Goal: Task Accomplishment & Management: Use online tool/utility

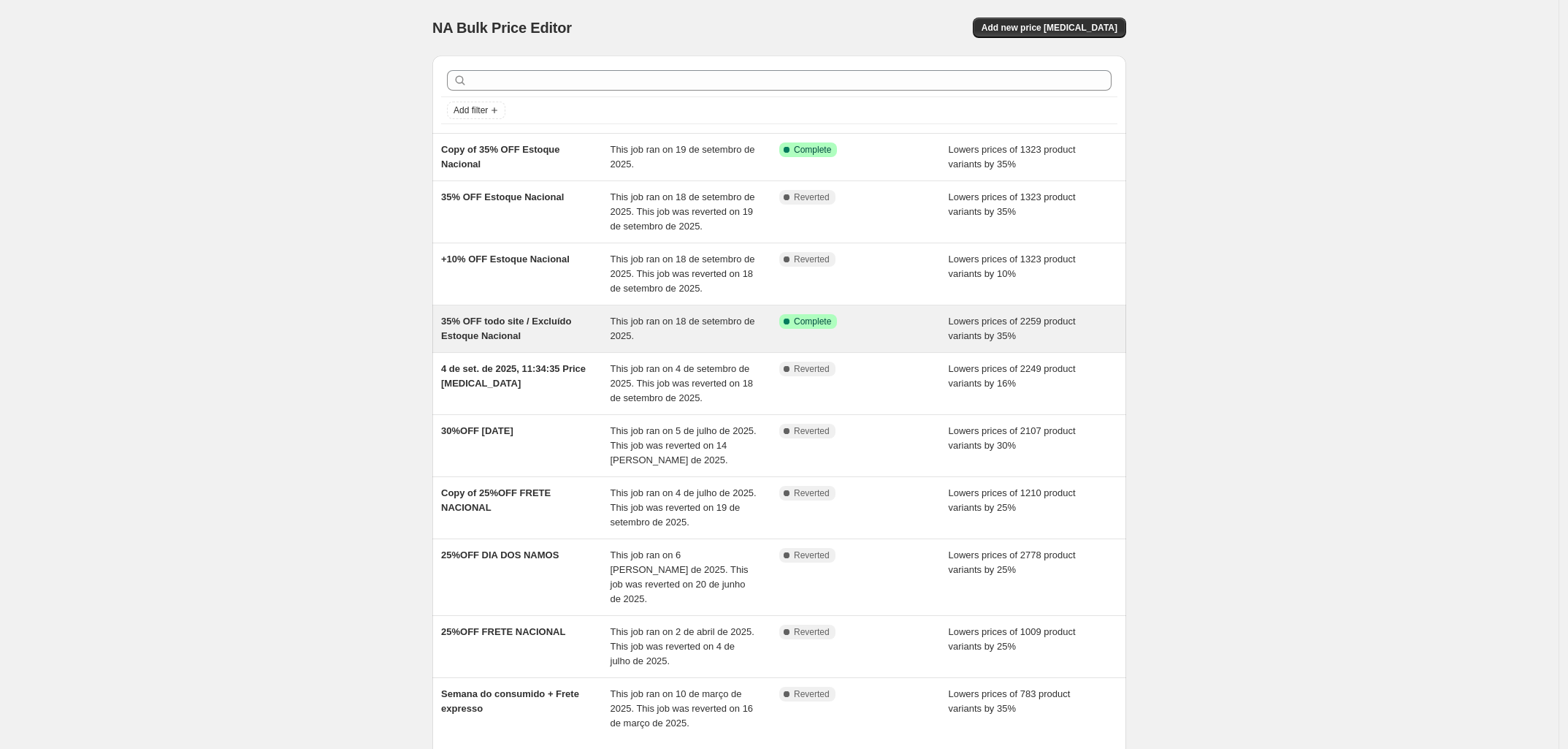
click at [528, 328] on span "35% OFF todo site / Excluído Estoque Nacional" at bounding box center [506, 328] width 130 height 25
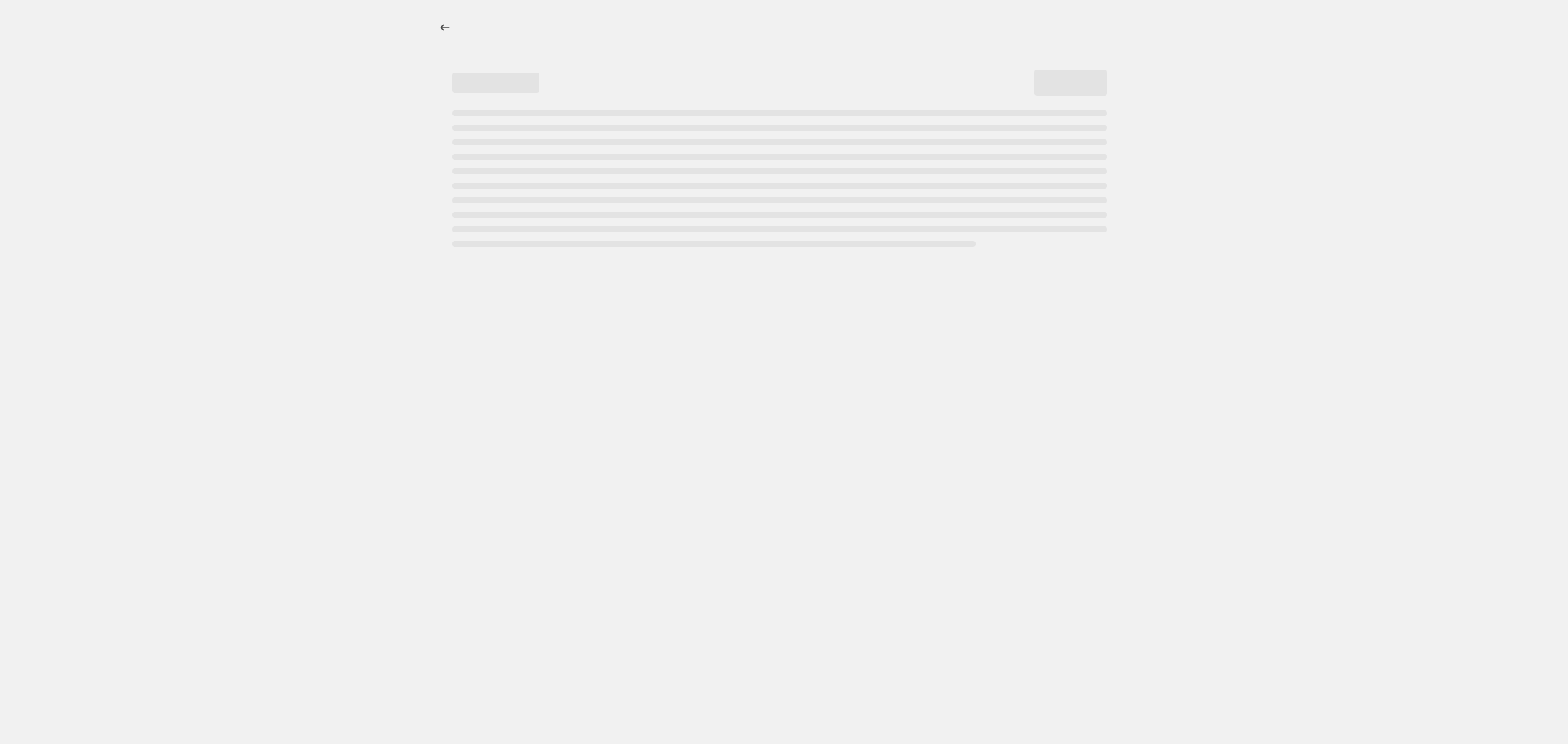
select select "percentage"
select select "not_equal"
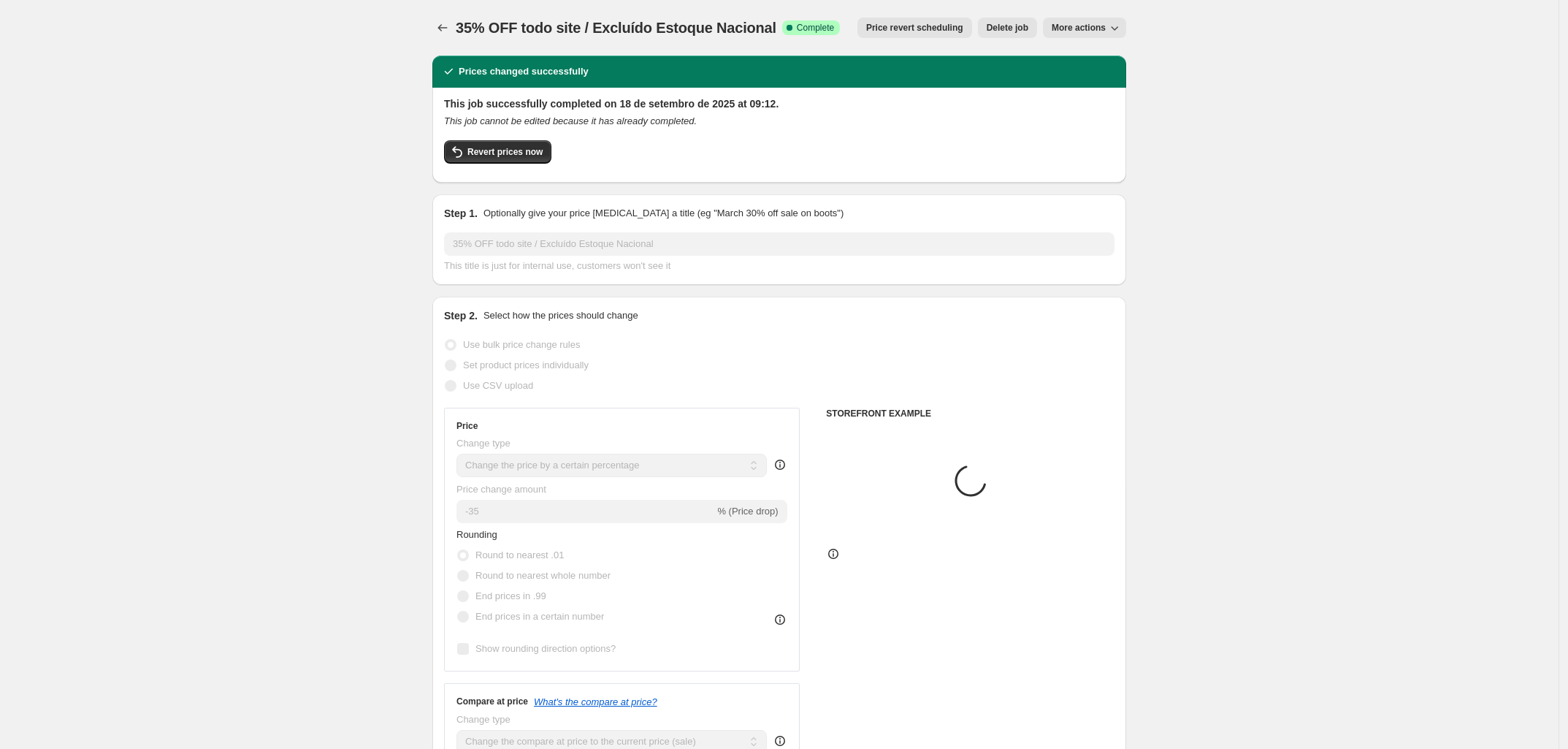
select select "tag"
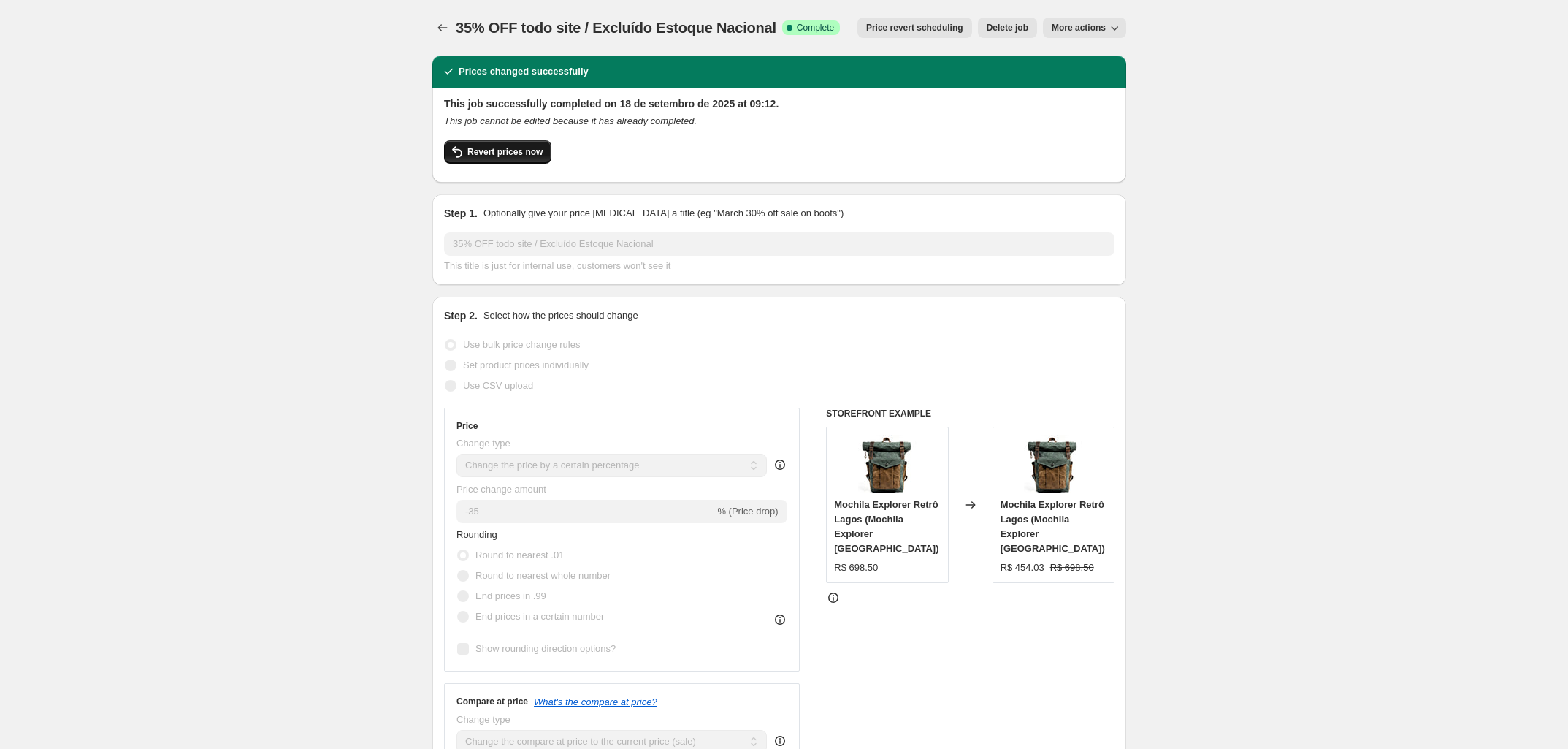
click at [479, 153] on span "Revert prices now" at bounding box center [504, 152] width 75 height 12
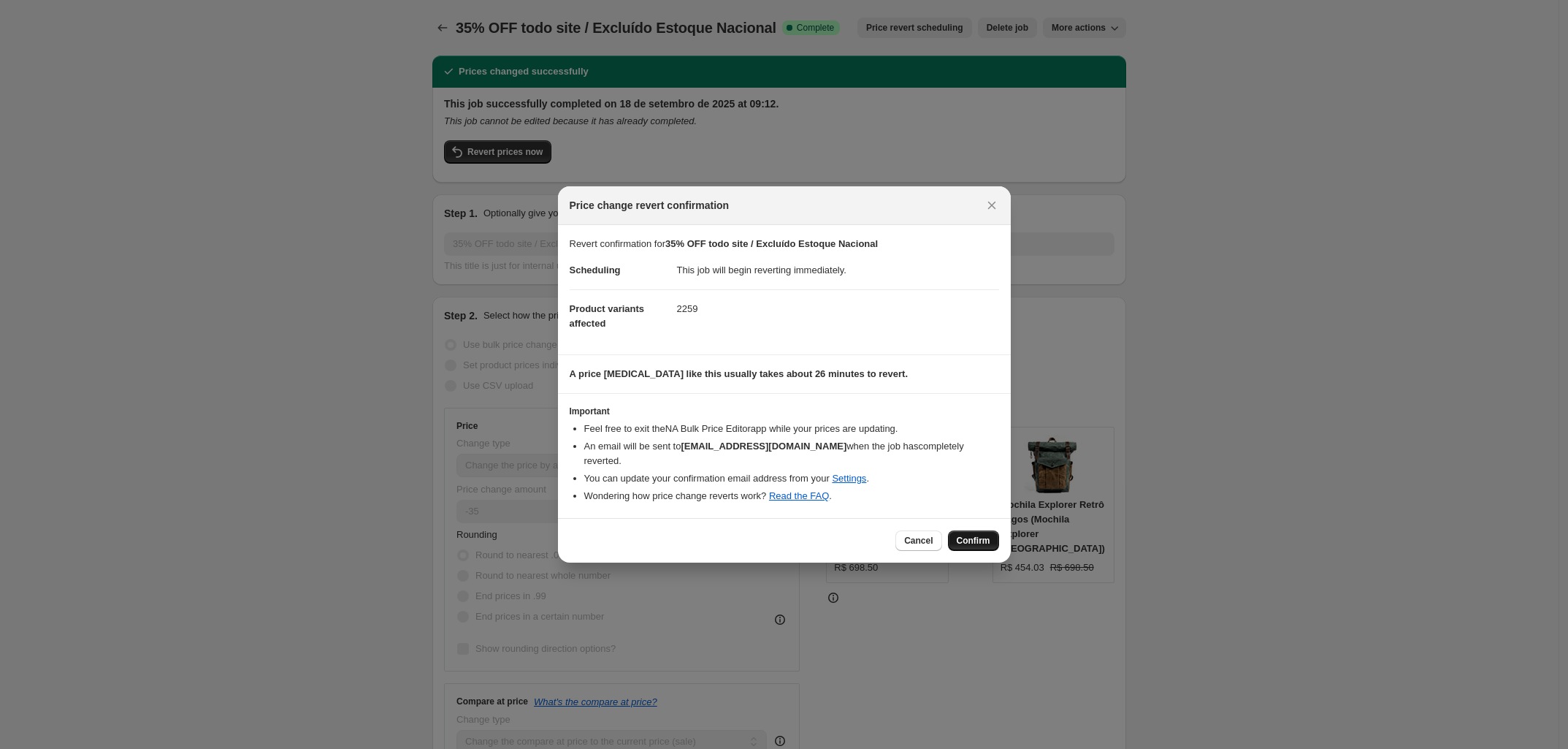
click at [985, 535] on span "Confirm" at bounding box center [973, 541] width 33 height 12
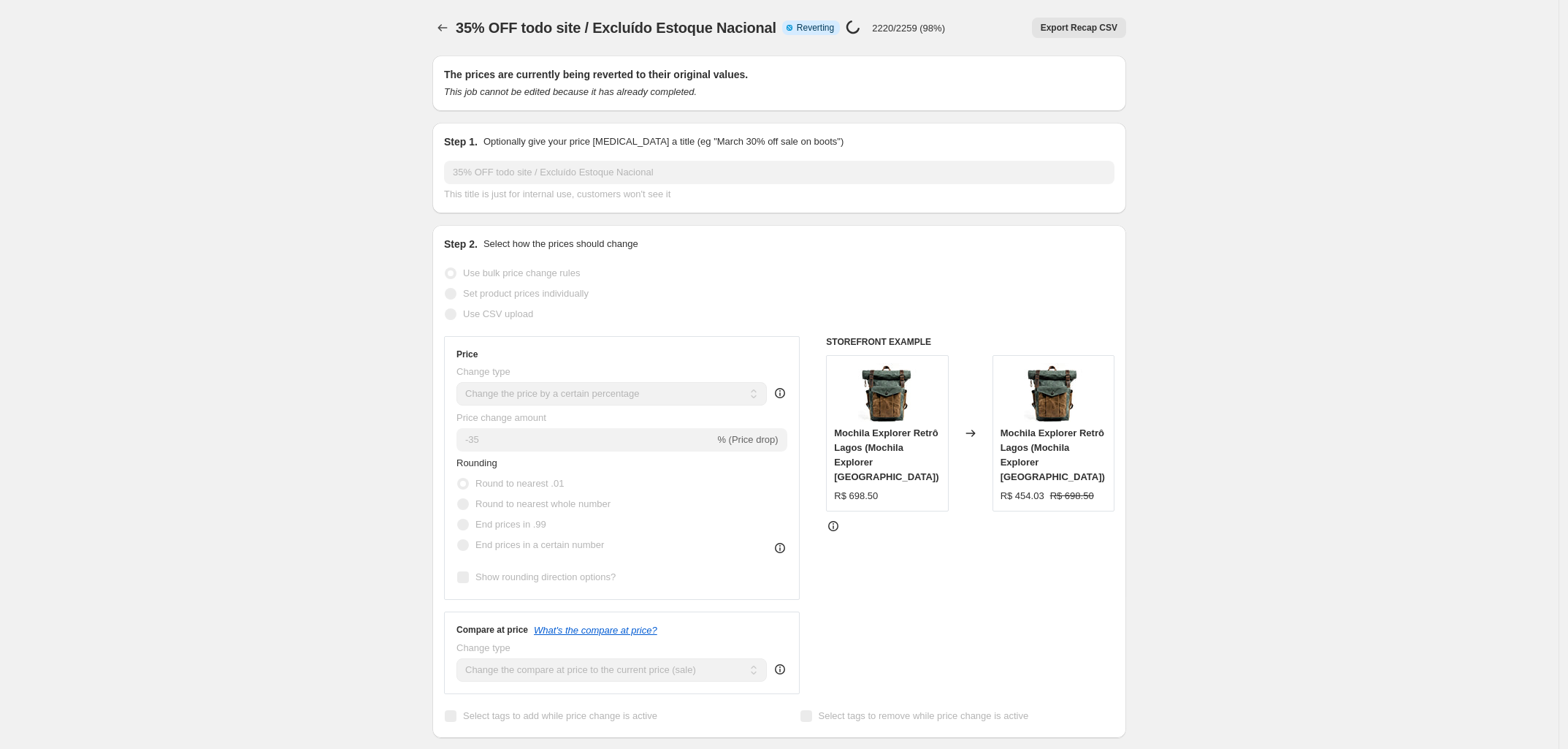
select select "percentage"
select select "tag"
select select "not_equal"
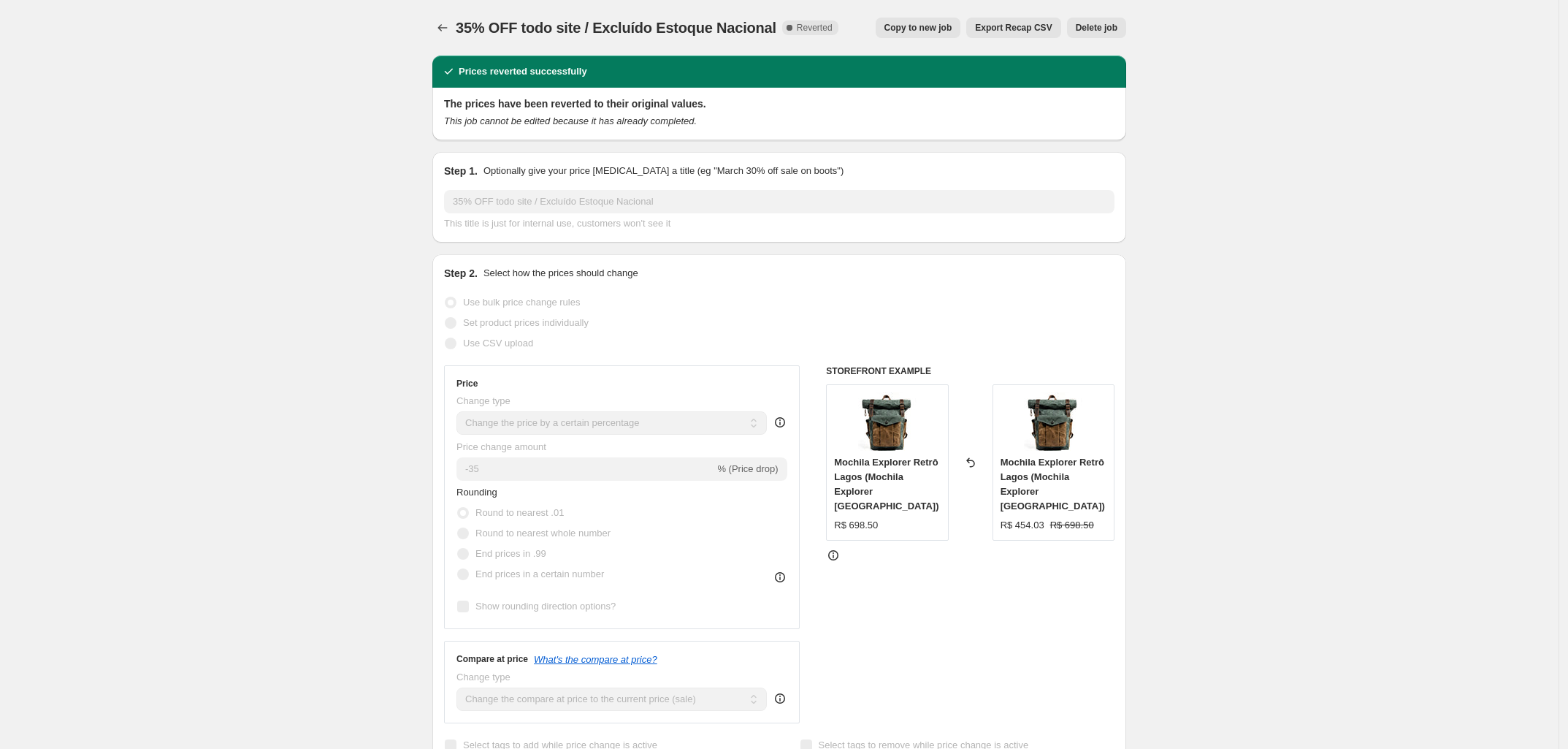
click at [440, 20] on icon "Price change jobs" at bounding box center [443, 28] width 15 height 15
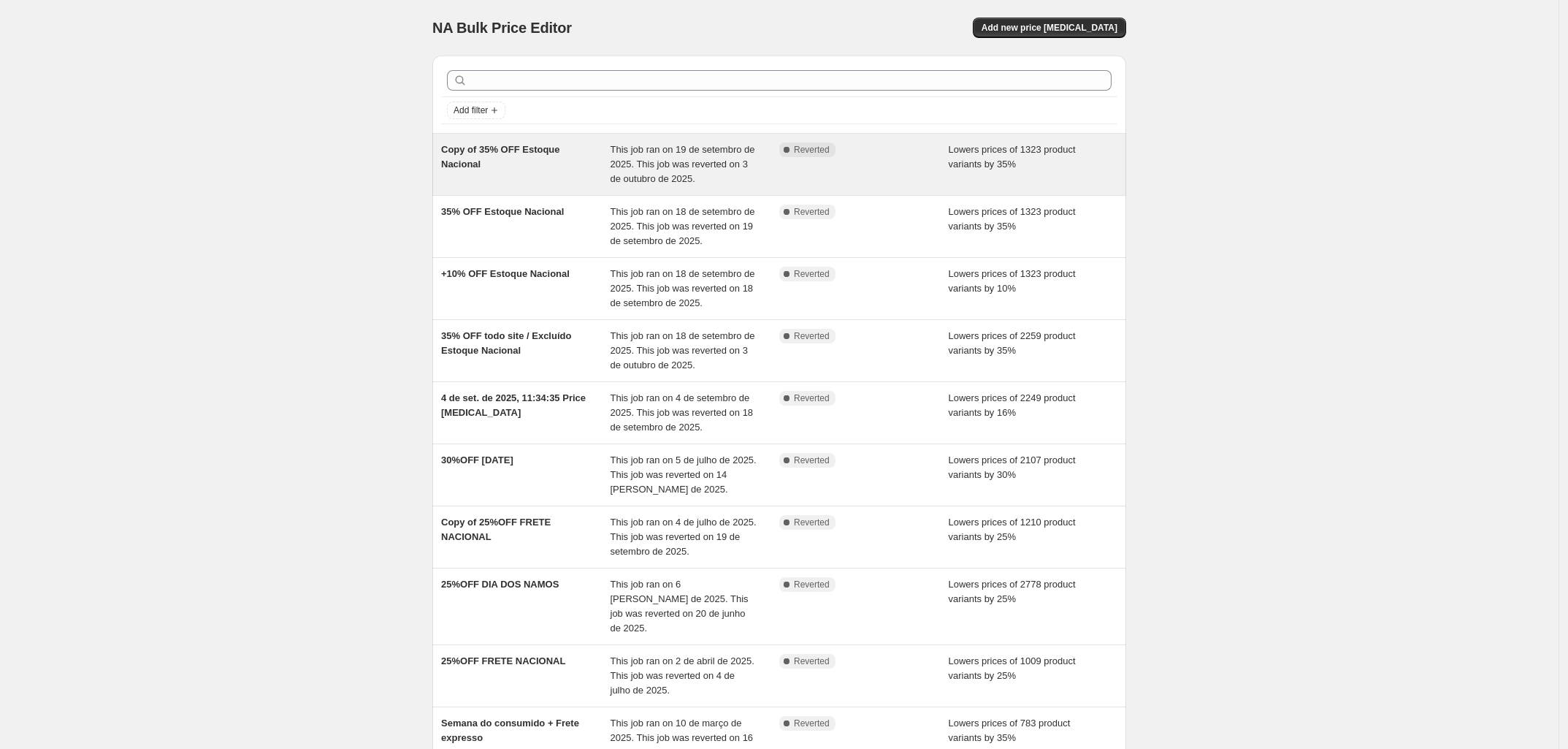
click at [494, 157] on div "Copy of 35% OFF Estoque Nacional" at bounding box center [526, 164] width 170 height 44
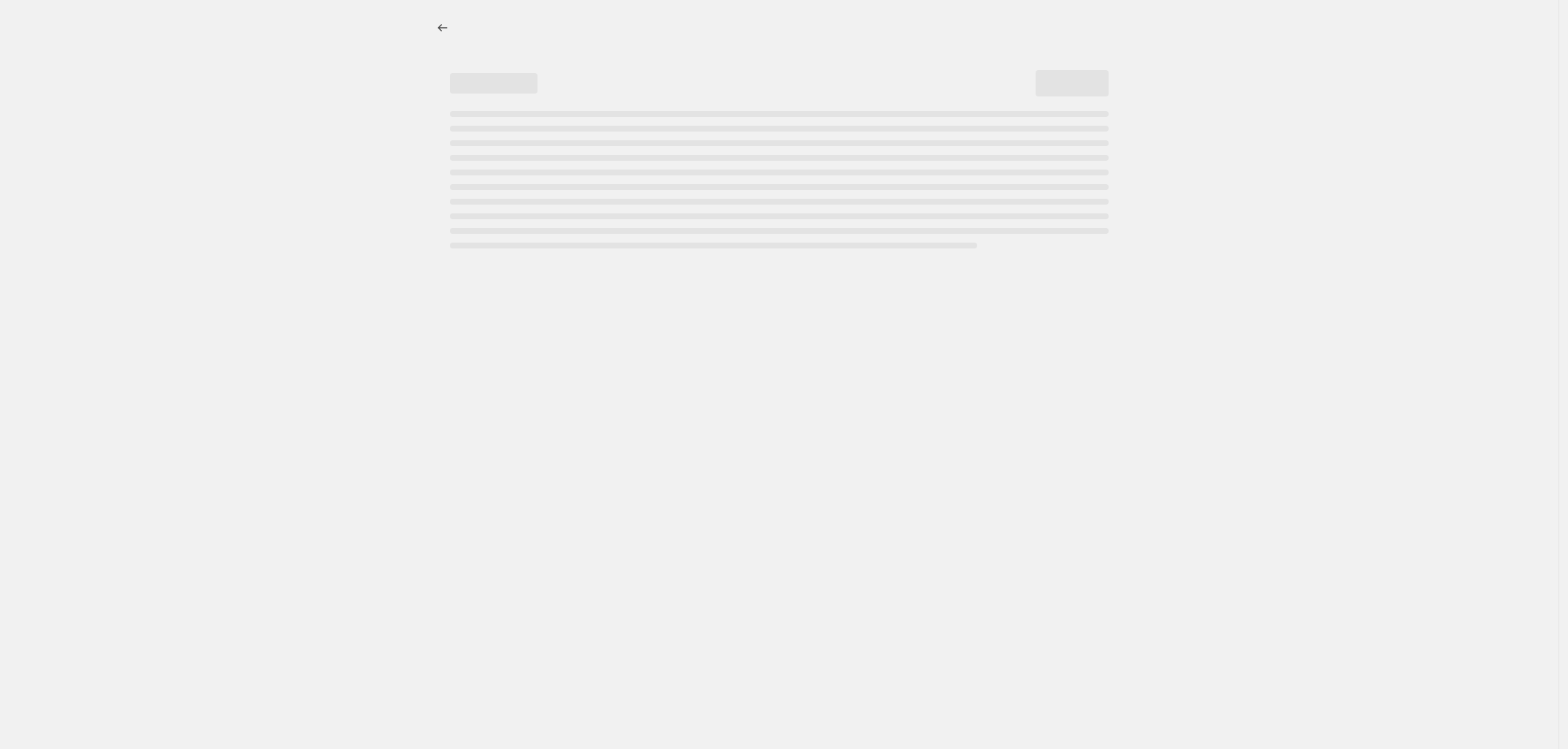
select select "percentage"
select select "vendor"
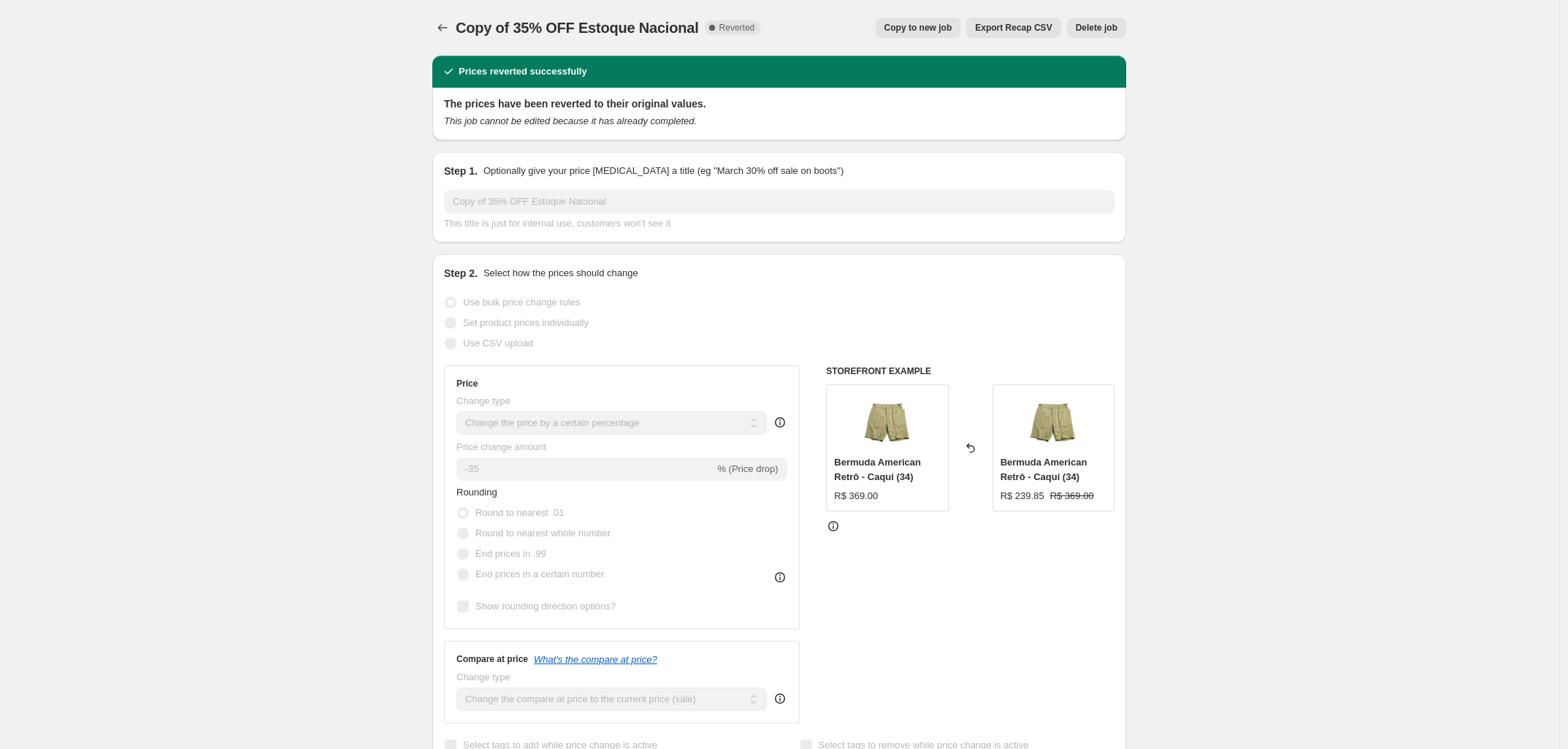
click at [952, 33] on span "Copy to new job" at bounding box center [918, 28] width 68 height 12
select select "percentage"
select select "vendor"
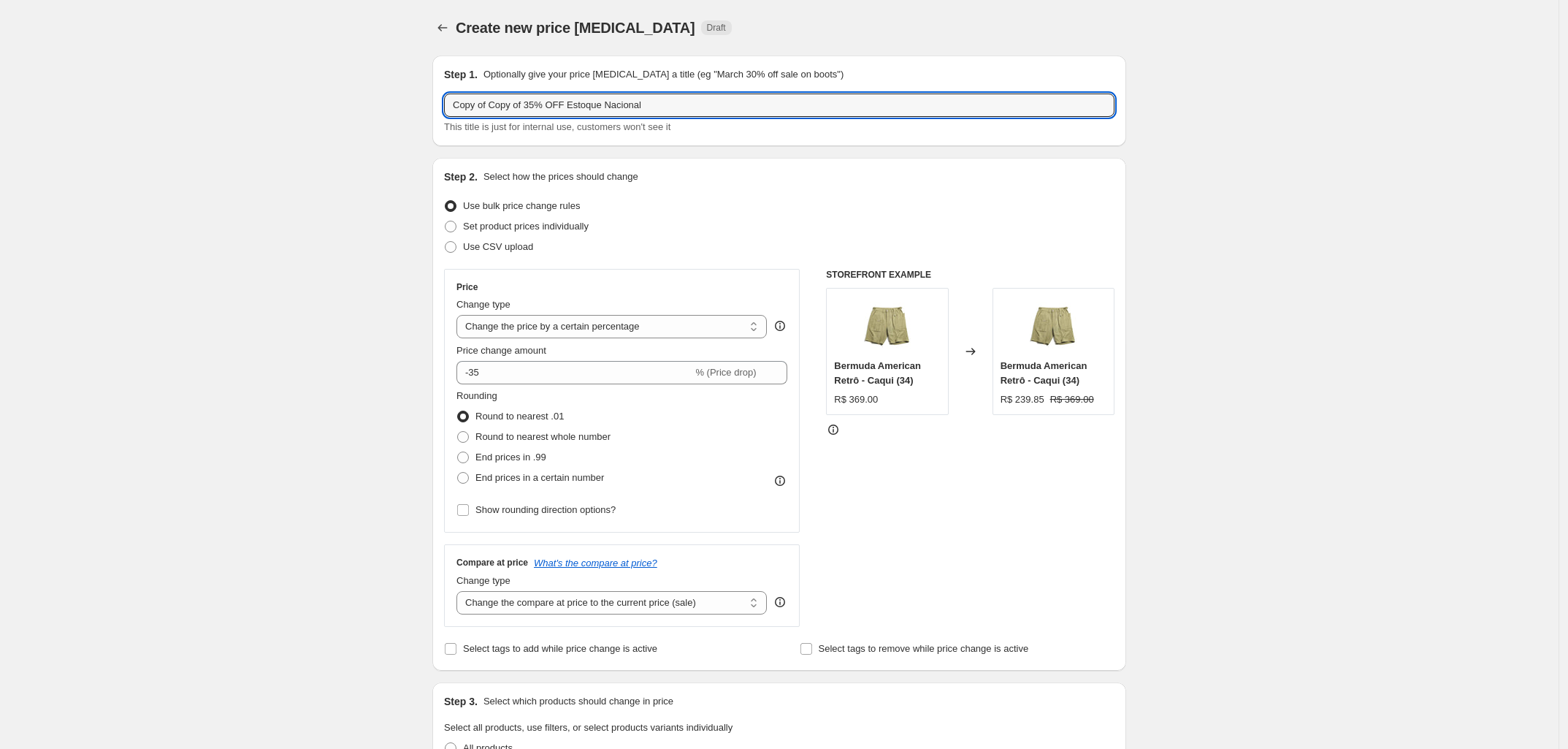
drag, startPoint x: 539, startPoint y: 105, endPoint x: 337, endPoint y: 112, distance: 202.1
type input "25% OFF Estoque Nacional"
drag, startPoint x: 1389, startPoint y: 240, endPoint x: 1326, endPoint y: 262, distance: 66.7
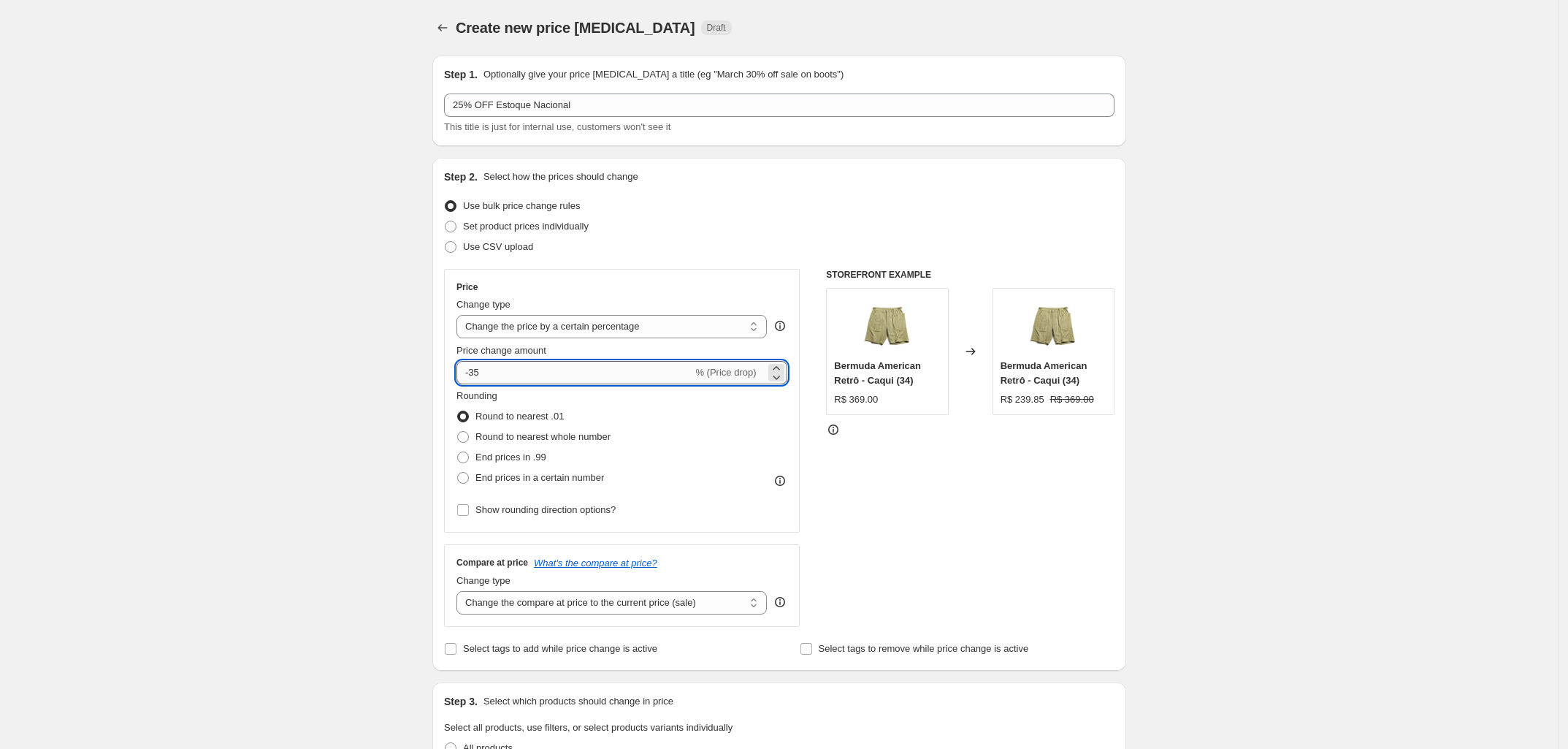
drag, startPoint x: 522, startPoint y: 375, endPoint x: 472, endPoint y: 370, distance: 50.2
click at [472, 370] on input "-35" at bounding box center [574, 372] width 236 height 23
type input "-25"
drag, startPoint x: 1294, startPoint y: 405, endPoint x: 1451, endPoint y: 568, distance: 226.3
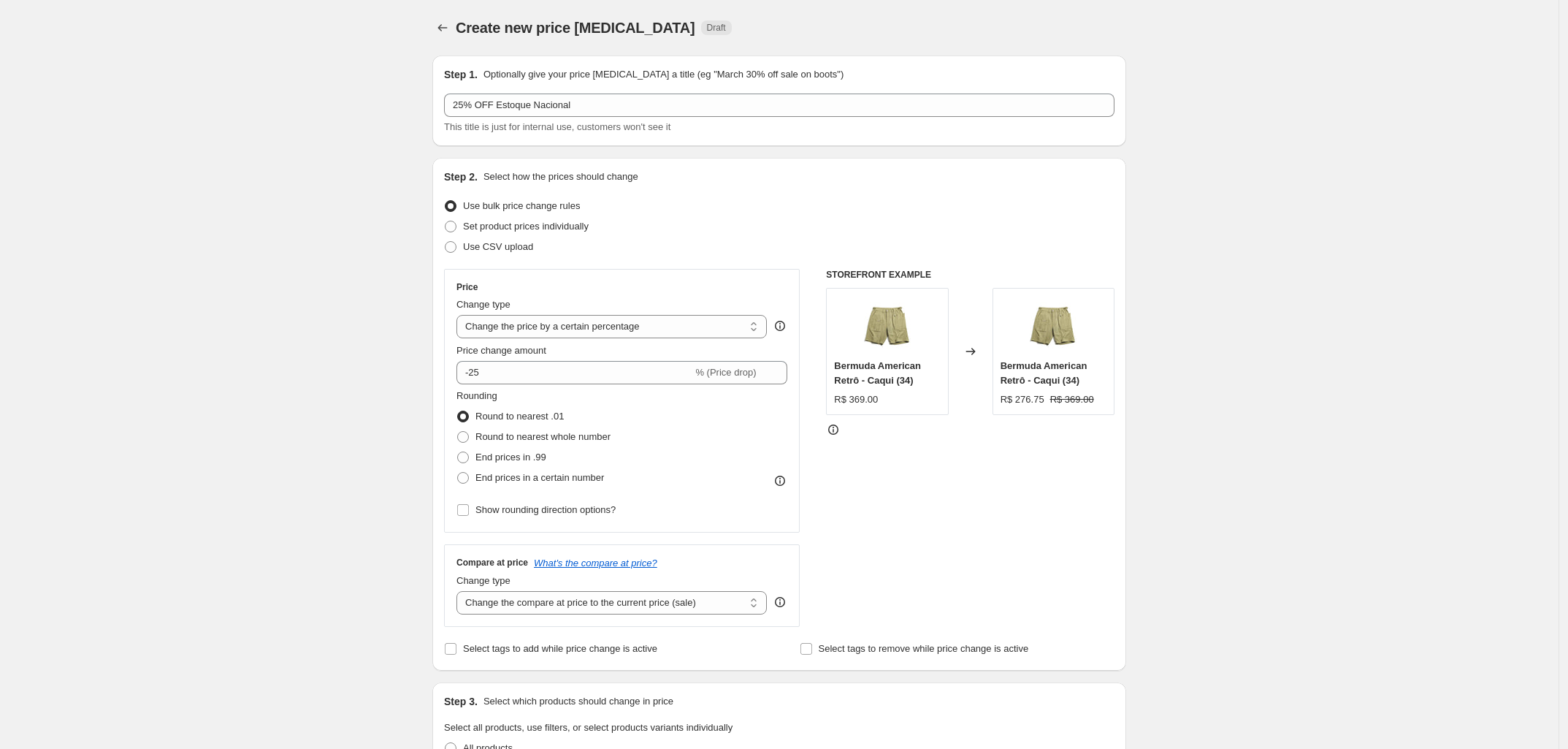
drag, startPoint x: 1328, startPoint y: 419, endPoint x: 1500, endPoint y: 527, distance: 203.1
drag, startPoint x: 1324, startPoint y: 445, endPoint x: 1499, endPoint y: 562, distance: 210.5
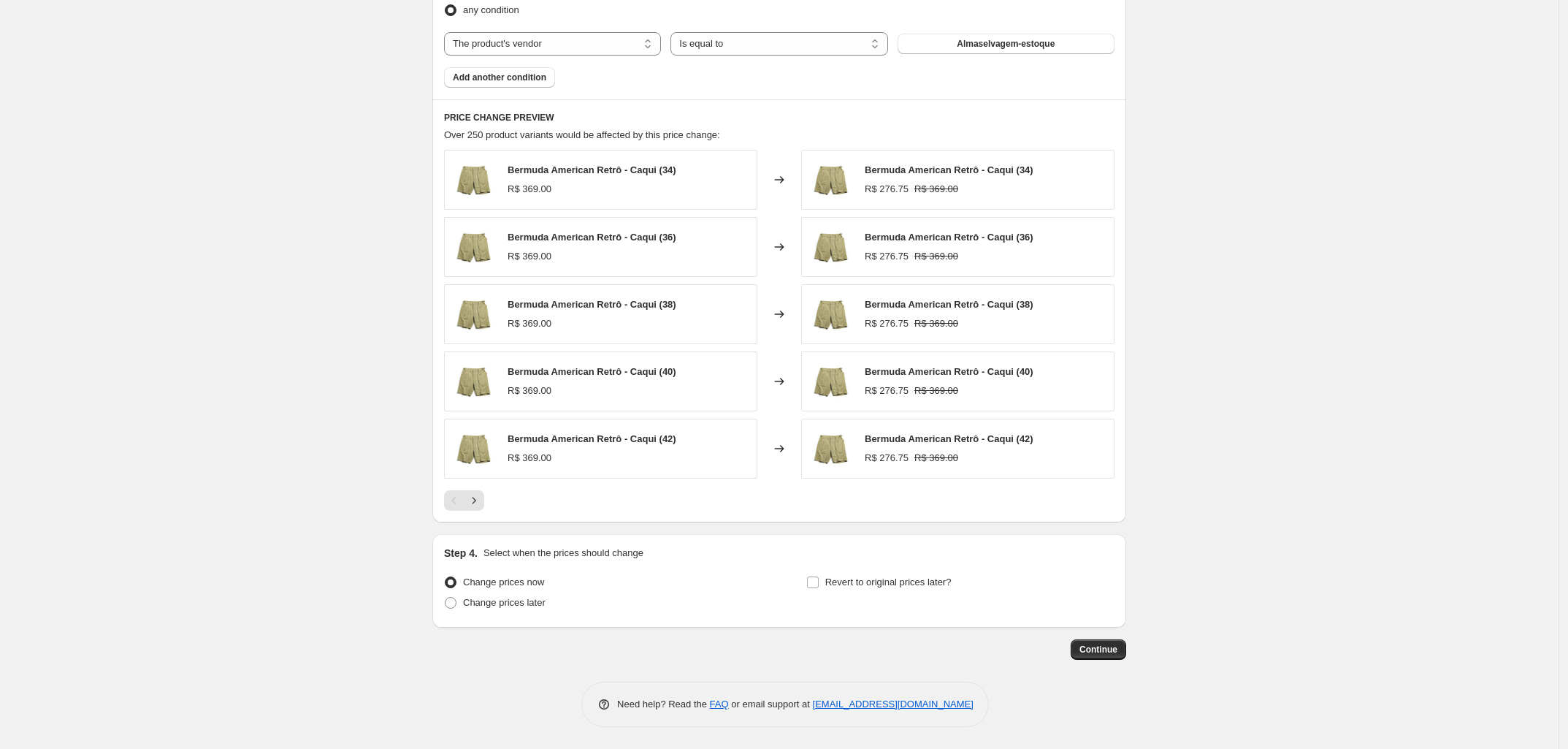
scroll to position [878, 0]
click at [1101, 651] on span "Continue" at bounding box center [1098, 649] width 38 height 12
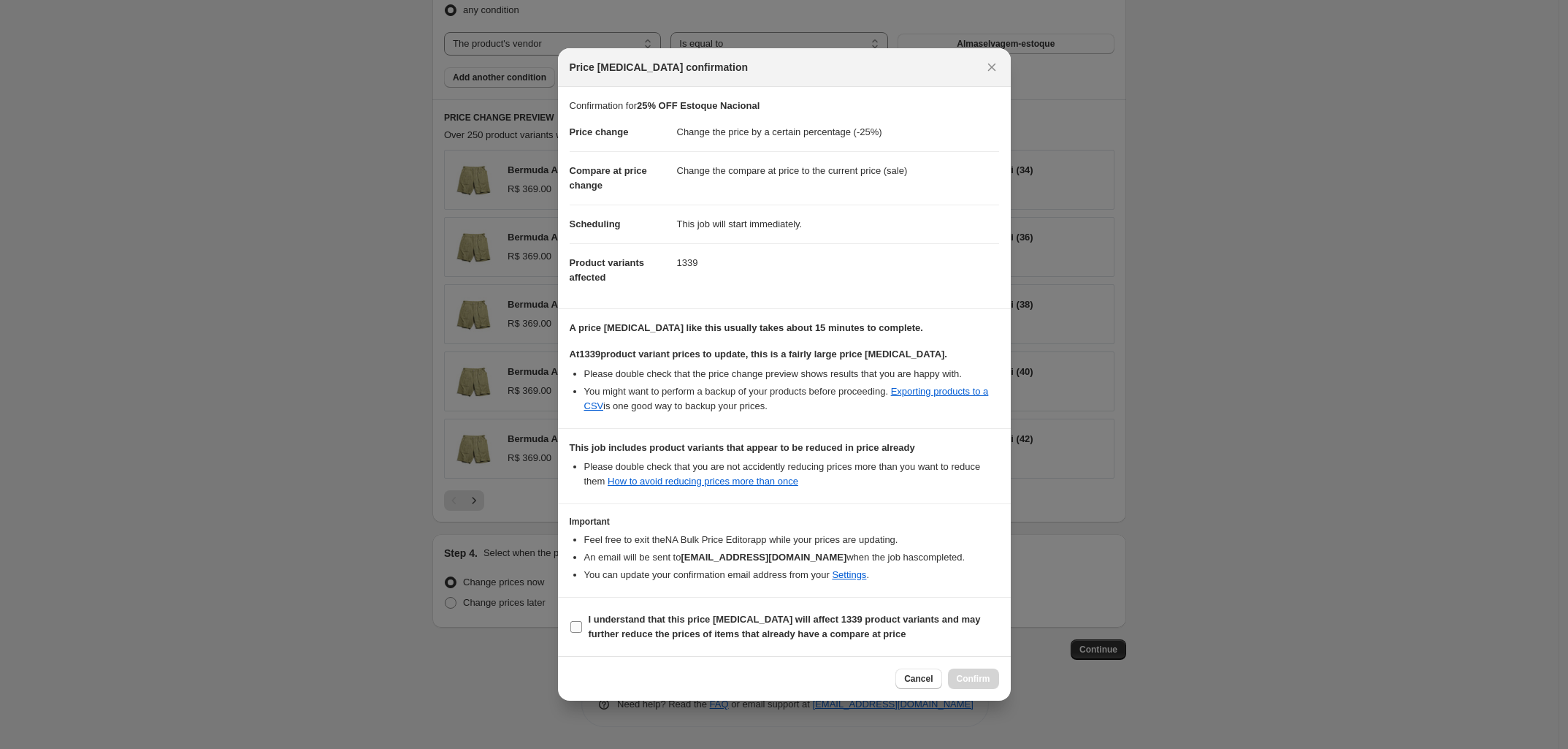
click at [577, 624] on input "I understand that this price change job will affect 1339 product variants and m…" at bounding box center [576, 627] width 12 height 12
checkbox input "true"
click at [980, 683] on span "Confirm" at bounding box center [973, 678] width 33 height 12
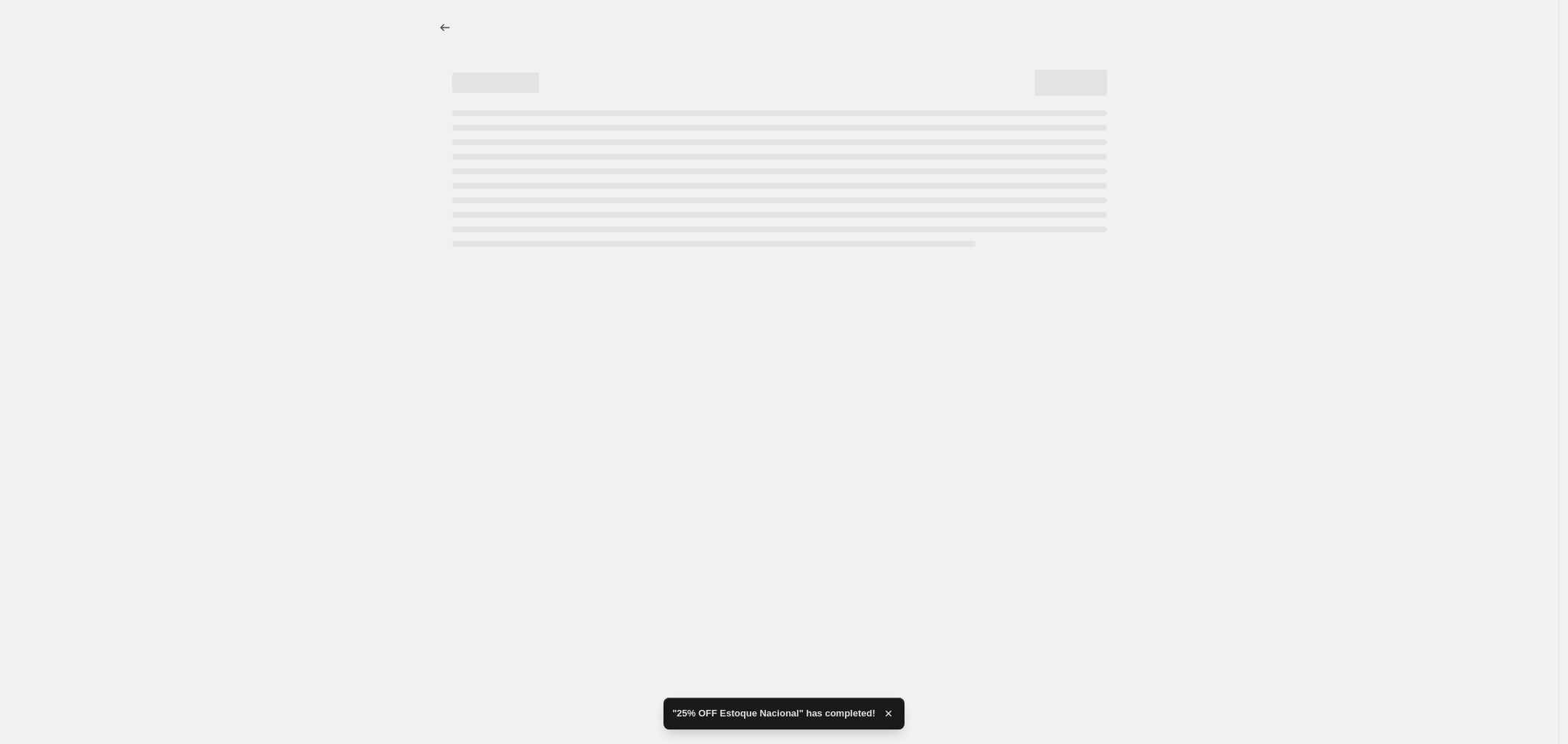
select select "percentage"
select select "vendor"
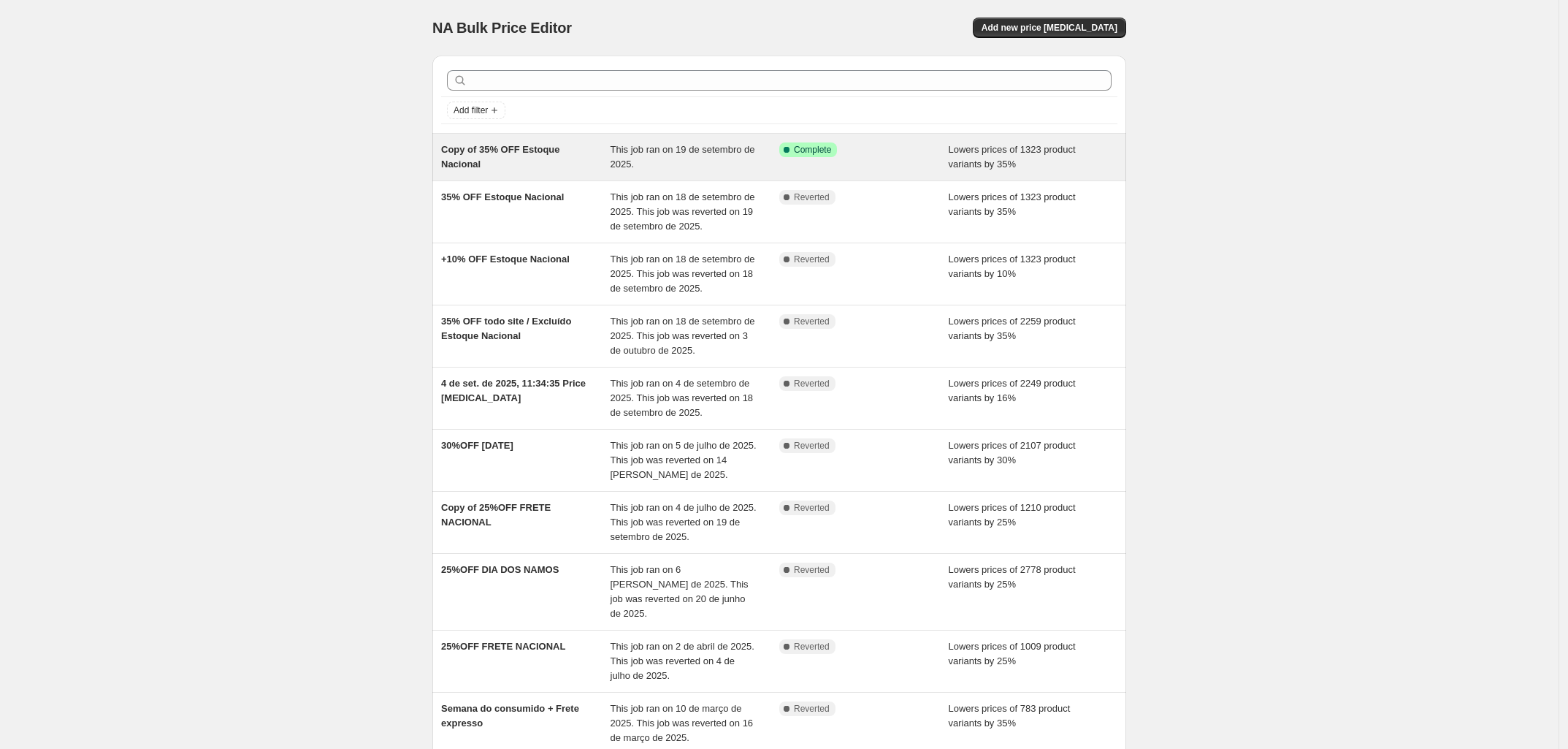
click at [528, 153] on span "Copy of 35% OFF Estoque Nacional" at bounding box center [501, 156] width 119 height 25
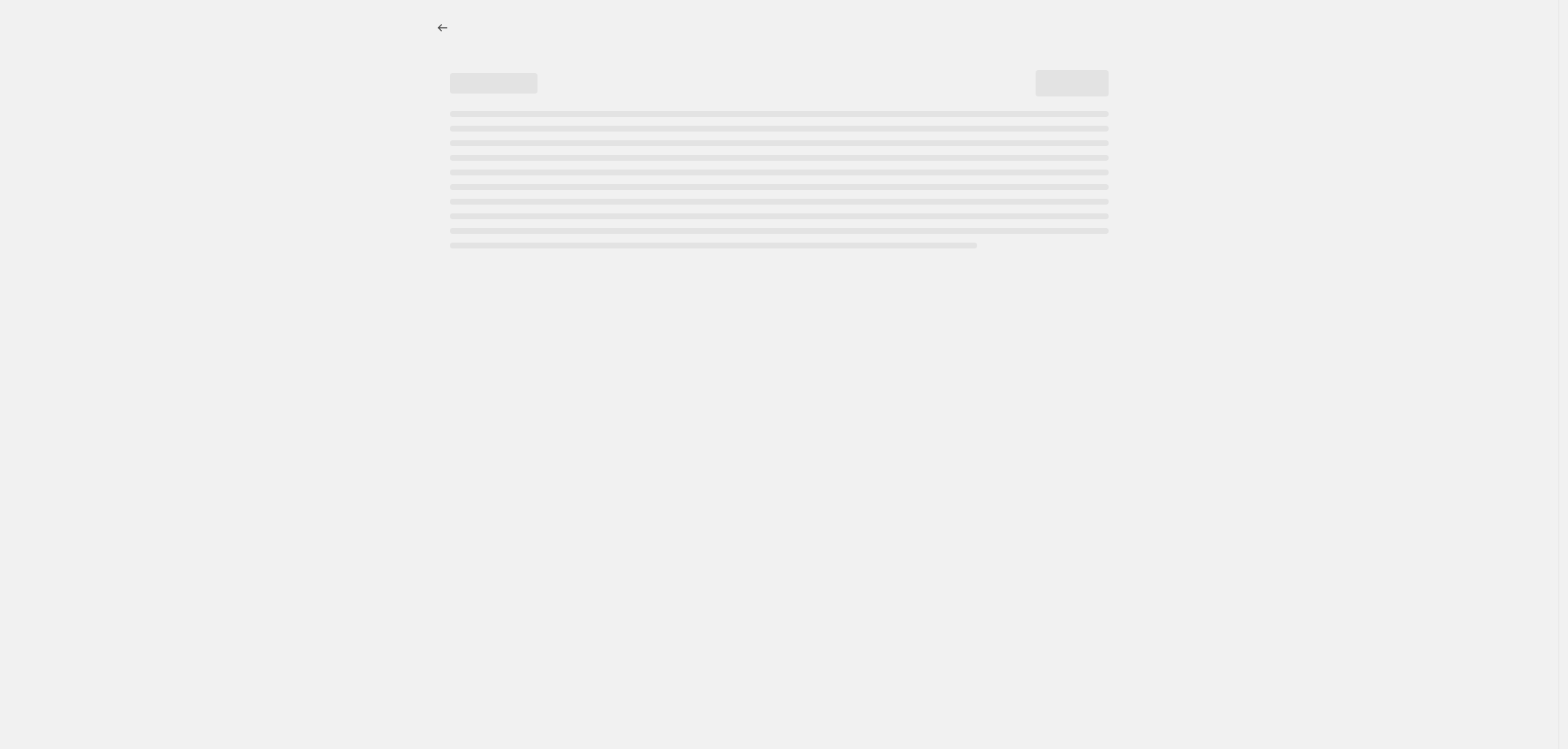
select select "percentage"
select select "vendor"
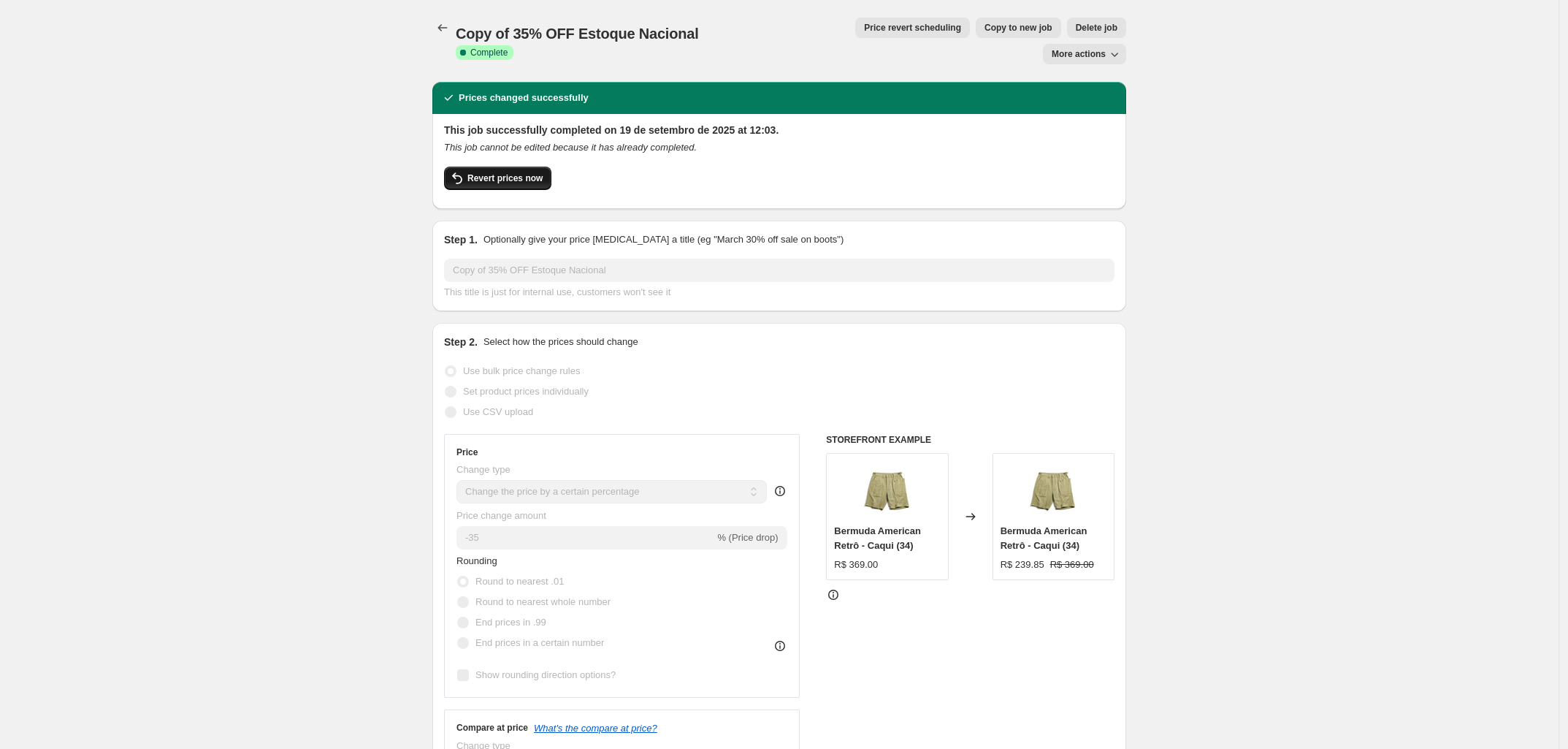
click at [522, 173] on span "Revert prices now" at bounding box center [504, 179] width 75 height 12
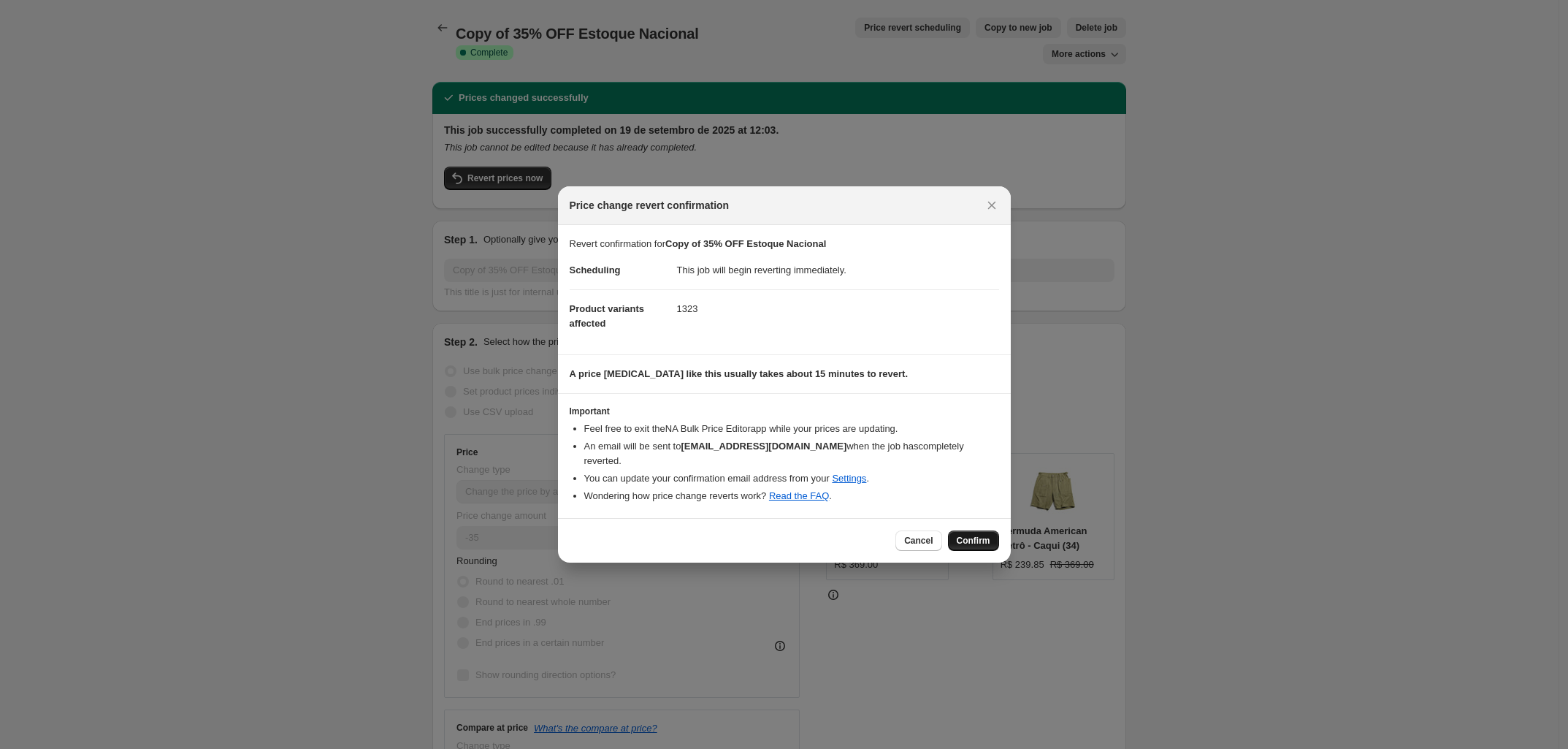
click at [980, 535] on span "Confirm" at bounding box center [973, 541] width 33 height 12
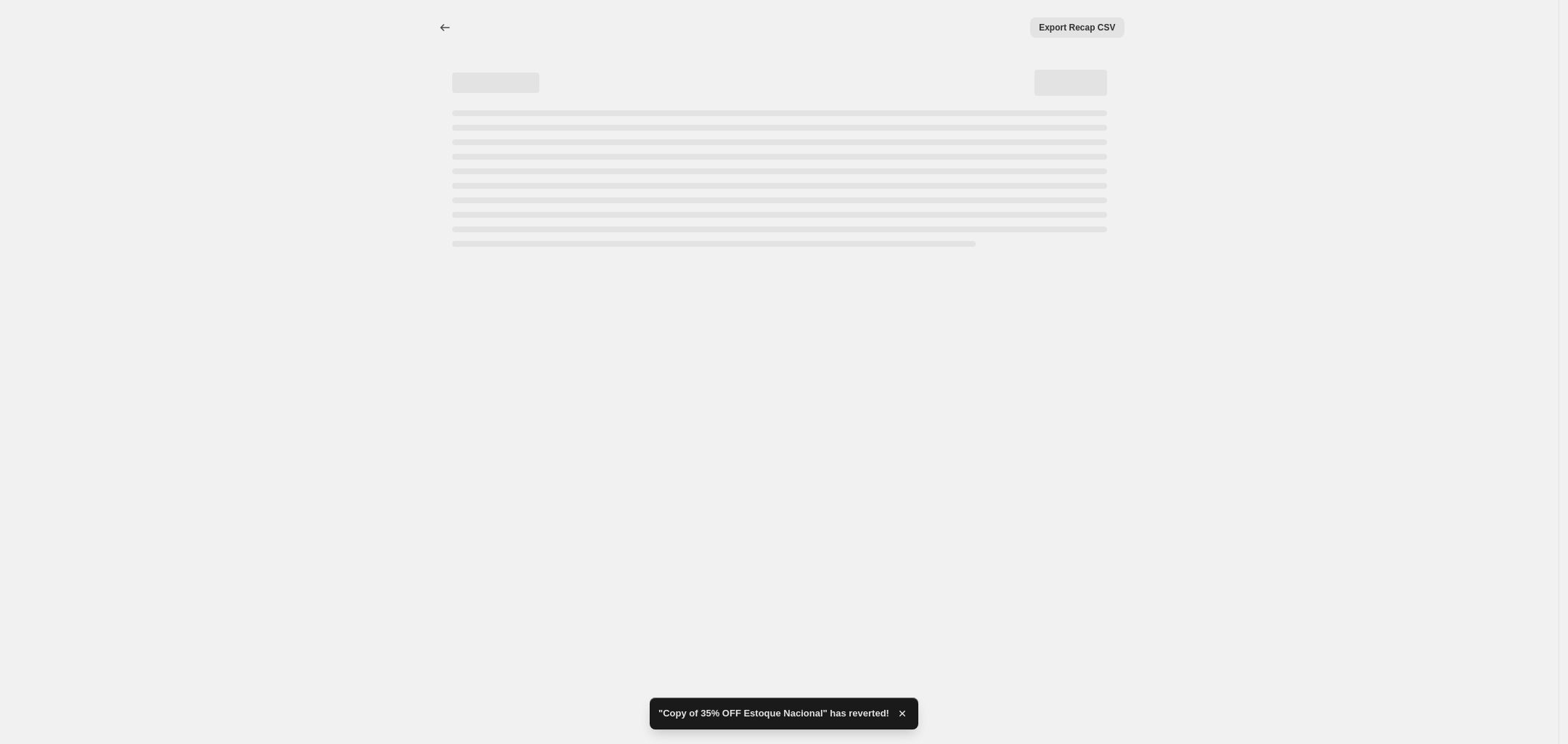
select select "percentage"
select select "vendor"
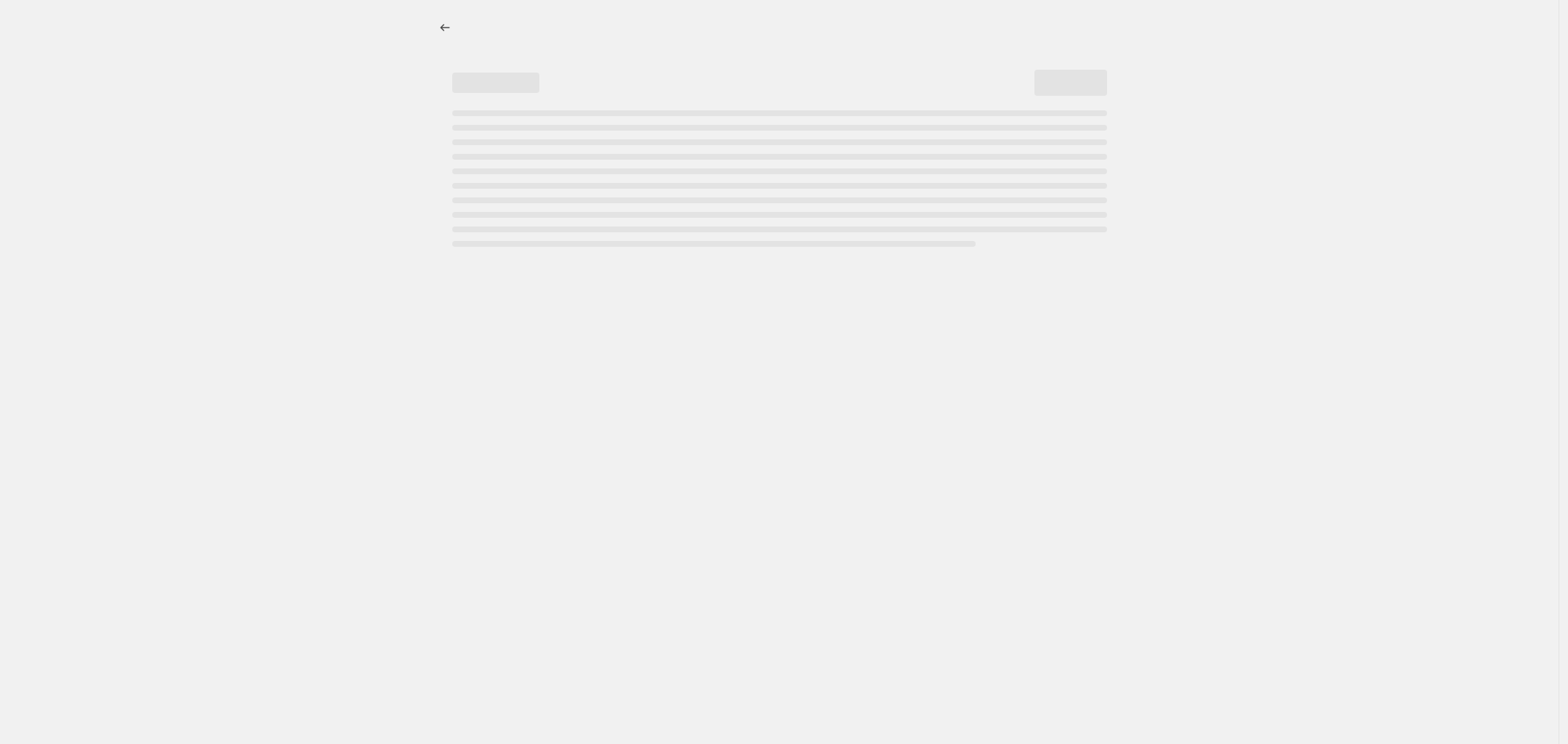
select select "percentage"
select select "vendor"
select select "percentage"
select select "vendor"
select select "percentage"
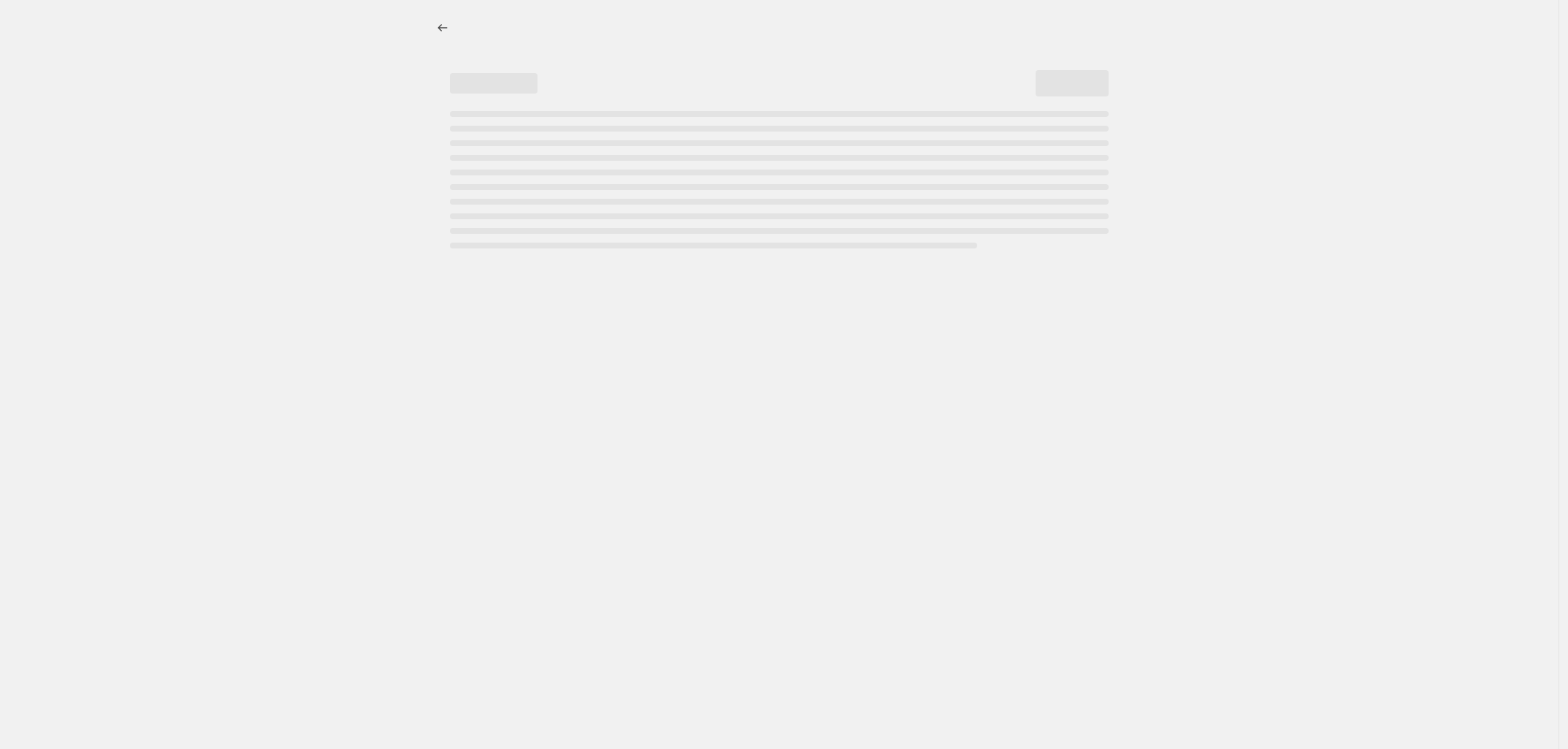
select select "vendor"
